Goal: Task Accomplishment & Management: Use online tool/utility

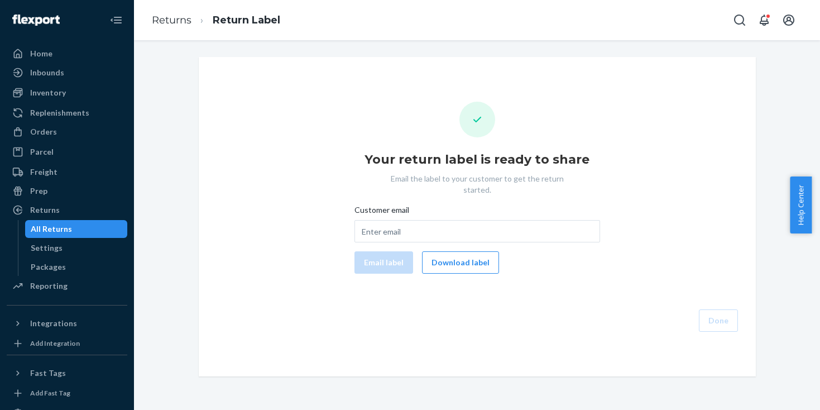
drag, startPoint x: 73, startPoint y: 227, endPoint x: 112, endPoint y: 227, distance: 38.5
click at [73, 227] on div "All Returns" at bounding box center [76, 229] width 101 height 16
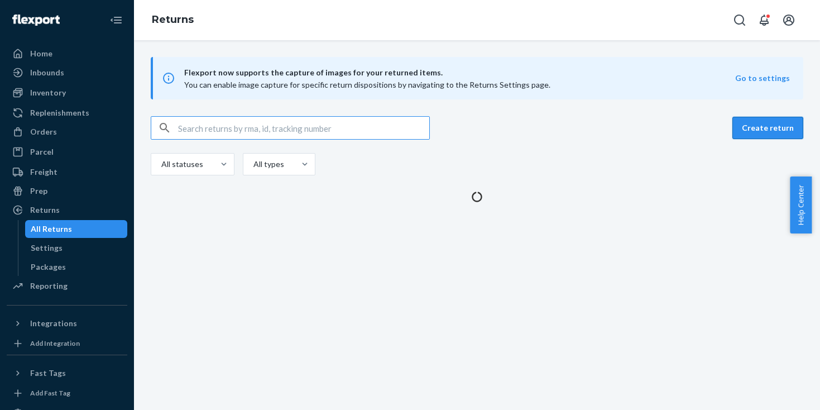
click at [759, 133] on button "Create return" at bounding box center [768, 128] width 71 height 22
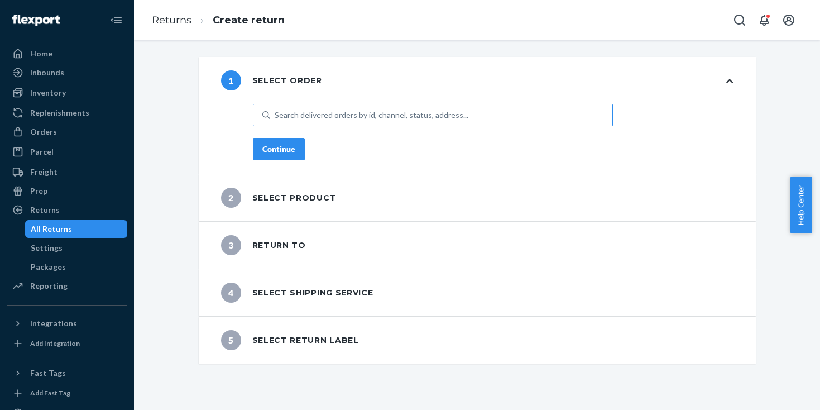
click at [436, 120] on div "Search delivered orders by id, channel, status, address..." at bounding box center [372, 114] width 194 height 11
click at [276, 120] on input "Search delivered orders by id, channel, status, address..." at bounding box center [275, 114] width 1 height 11
paste input "PD1072650"
type input "PD1072650"
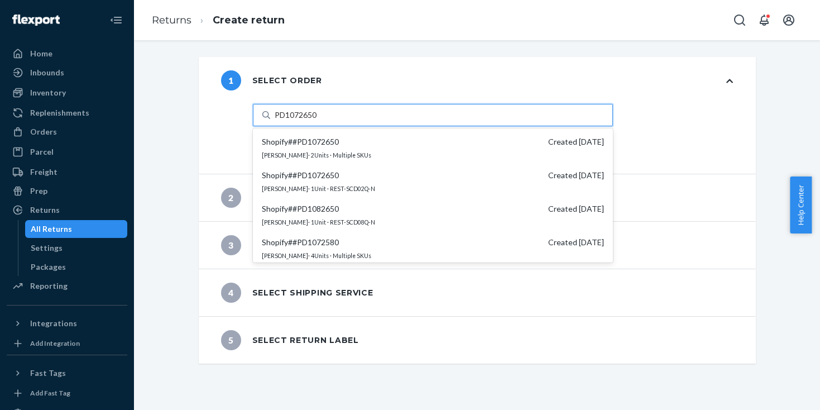
click at [320, 140] on span "Shopify # #PD1072650" at bounding box center [300, 141] width 77 height 11
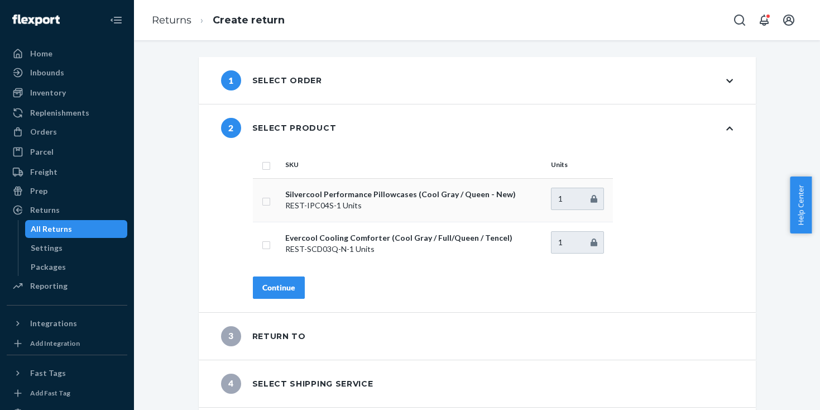
drag, startPoint x: 262, startPoint y: 200, endPoint x: 264, endPoint y: 206, distance: 6.0
click at [263, 200] on input "checkbox" at bounding box center [266, 200] width 9 height 12
checkbox input "true"
click at [273, 280] on button "Continue" at bounding box center [279, 287] width 52 height 22
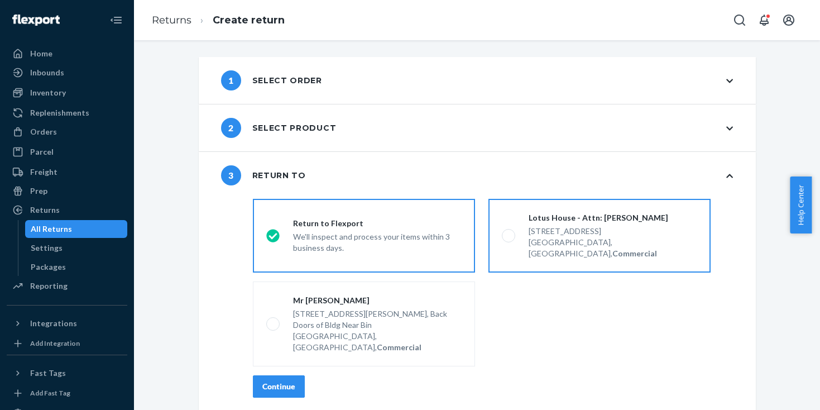
click at [601, 251] on label "Lotus House - Attn: [PERSON_NAME] [STREET_ADDRESS], Commercial" at bounding box center [600, 236] width 222 height 74
click at [509, 240] on input "Lotus House - Attn: [PERSON_NAME] [STREET_ADDRESS], Commercial" at bounding box center [505, 235] width 7 height 7
radio input "true"
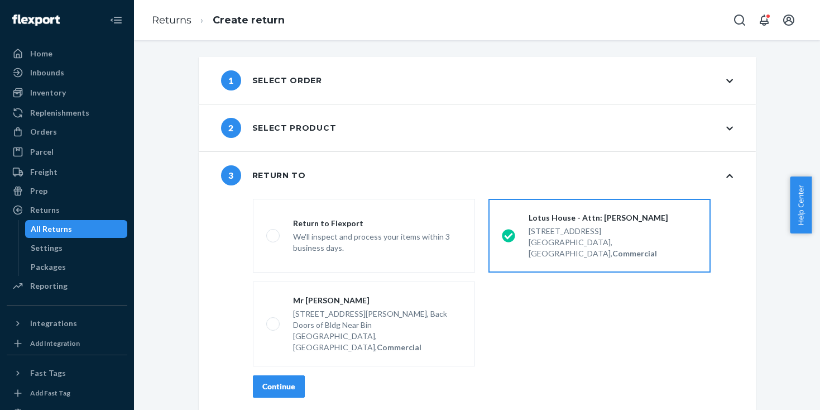
click at [278, 381] on div "Continue" at bounding box center [278, 386] width 33 height 11
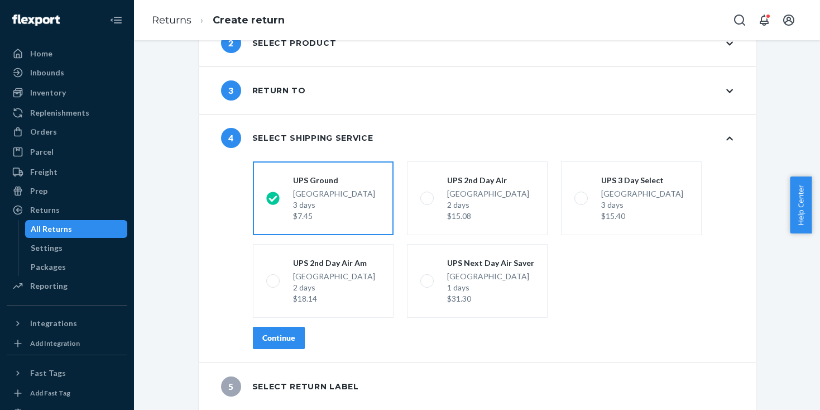
click at [260, 348] on button "Continue" at bounding box center [279, 338] width 52 height 22
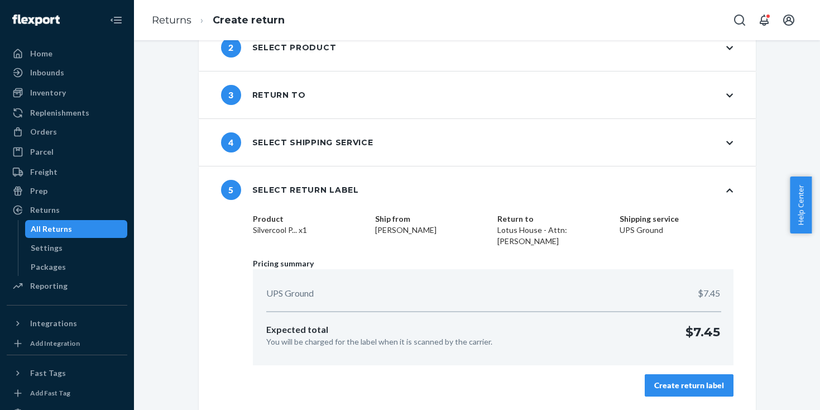
scroll to position [80, 0]
click at [651, 386] on button "Create return label" at bounding box center [689, 386] width 89 height 22
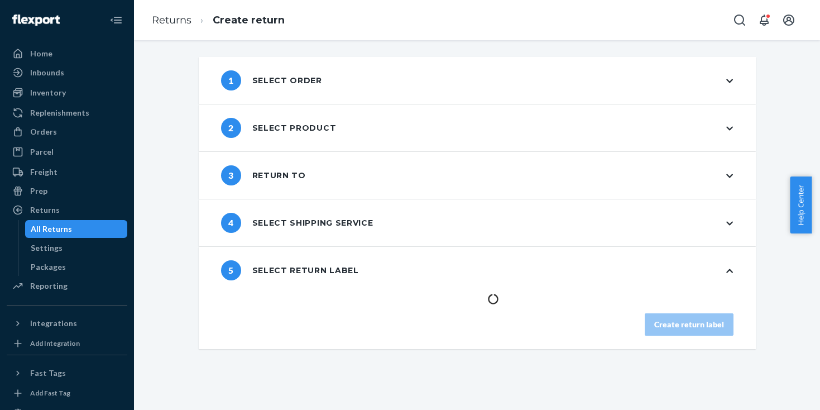
scroll to position [0, 0]
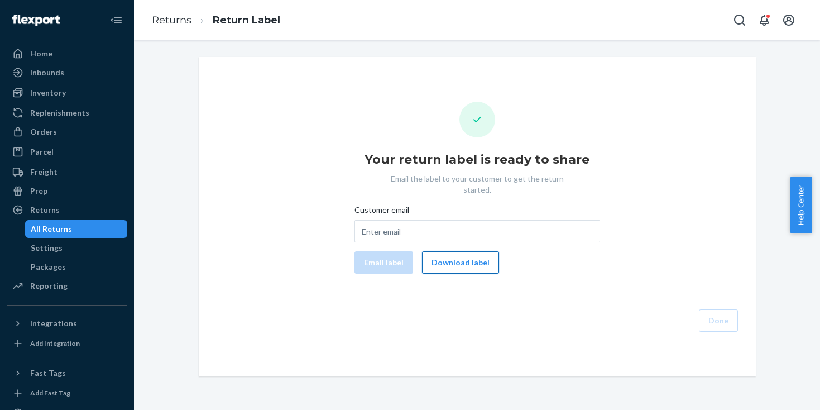
click at [478, 255] on button "Download label" at bounding box center [460, 262] width 77 height 22
